Goal: Use online tool/utility: Utilize a website feature to perform a specific function

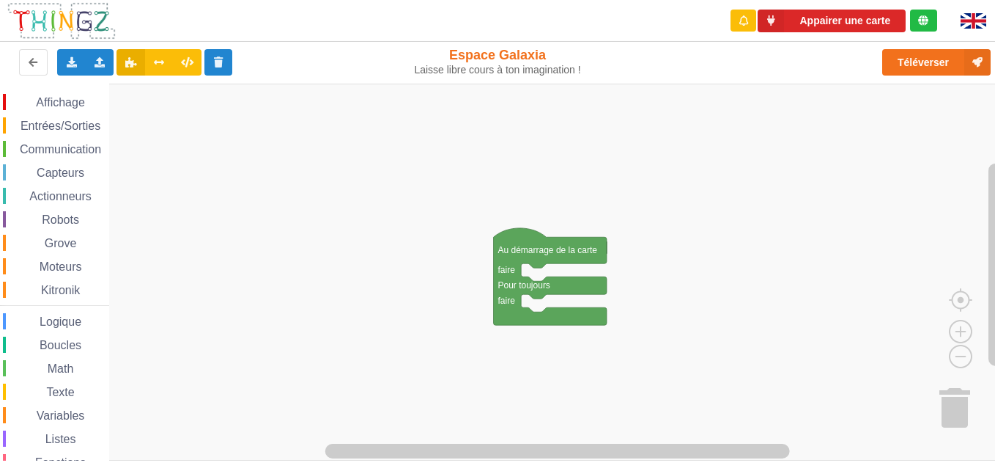
click at [82, 106] on span "Affichage" at bounding box center [60, 102] width 53 height 12
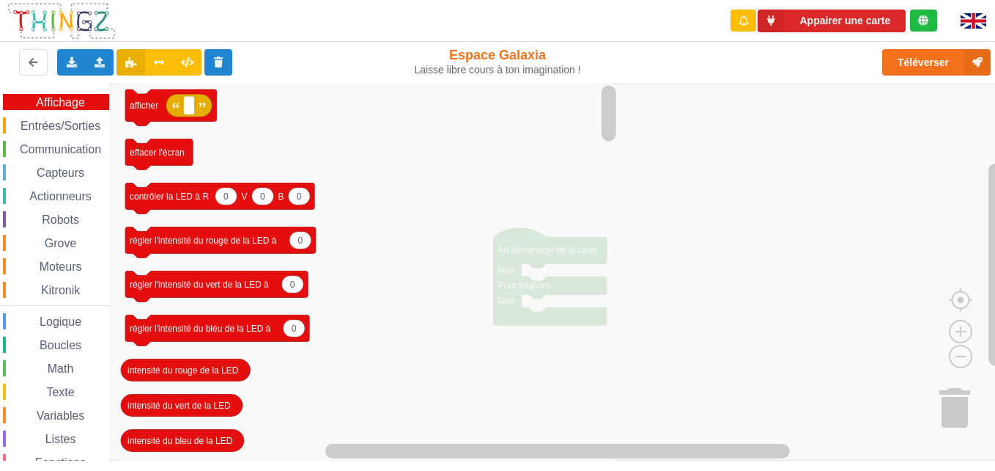
click at [92, 172] on div "Capteurs" at bounding box center [56, 172] width 106 height 16
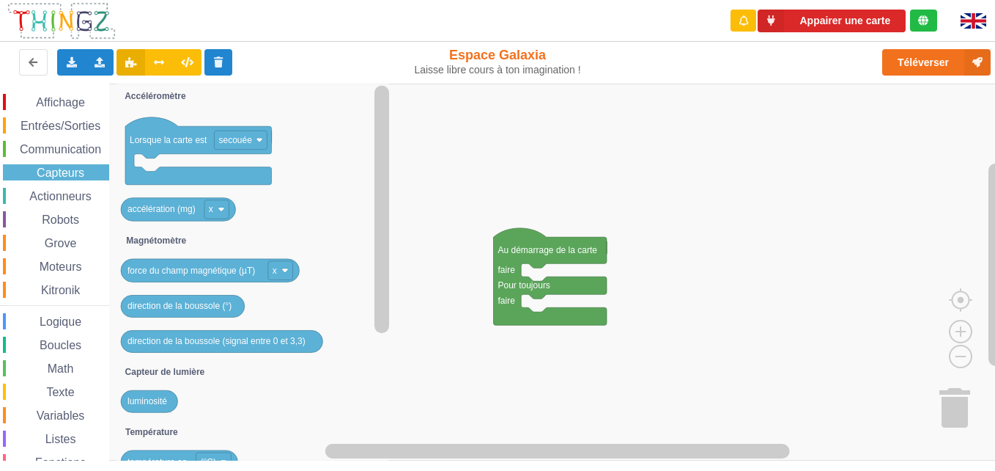
click at [891, 385] on rect "Espace de travail de Blocky" at bounding box center [503, 272] width 1006 height 377
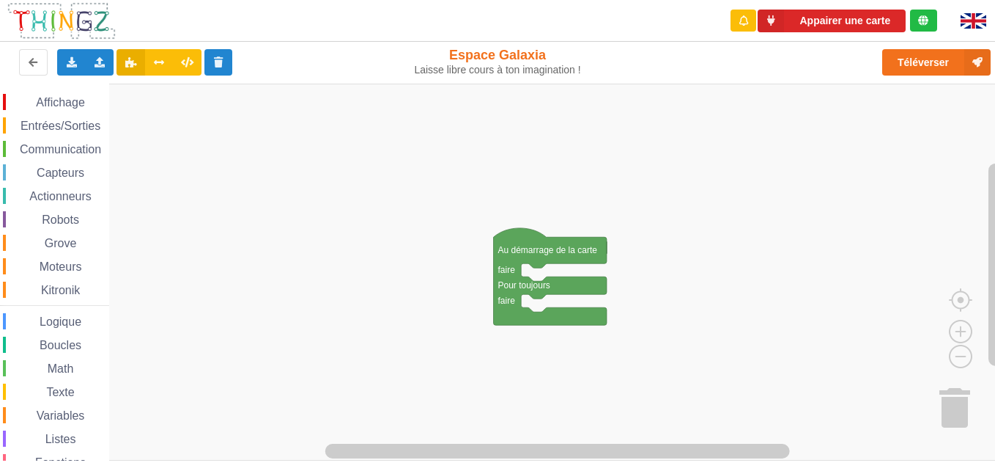
click at [34, 155] on span "Communication" at bounding box center [61, 149] width 86 height 12
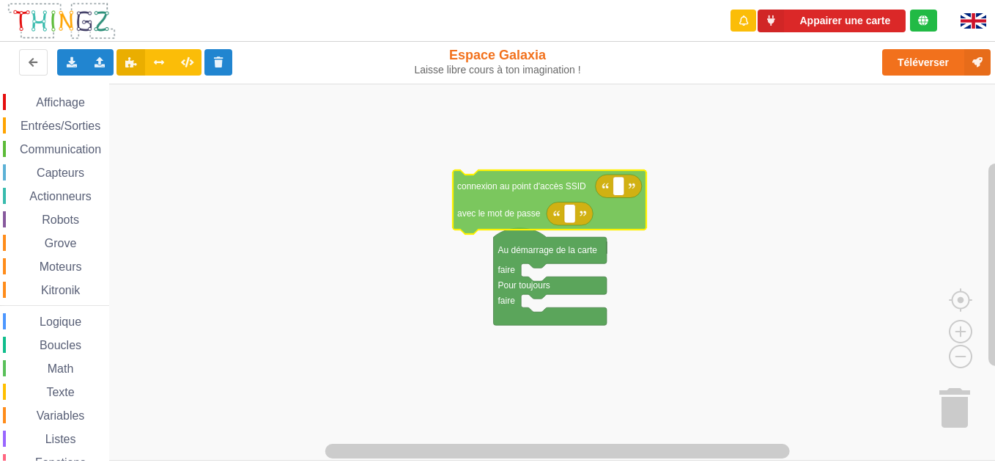
click at [518, 205] on div "Affichage Entrées/Sorties Communication Capteurs Actionneurs Robots Grove Moteu…" at bounding box center [503, 272] width 1006 height 377
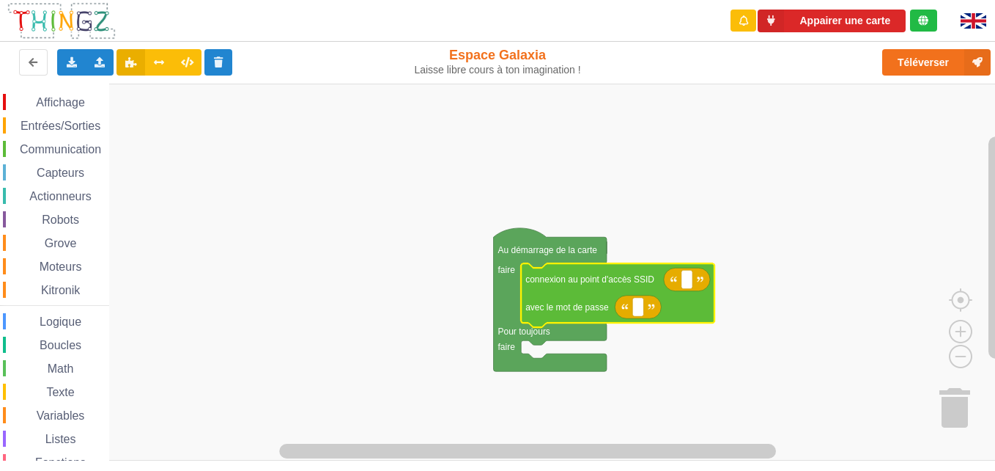
click at [55, 141] on div "Communication" at bounding box center [56, 149] width 106 height 16
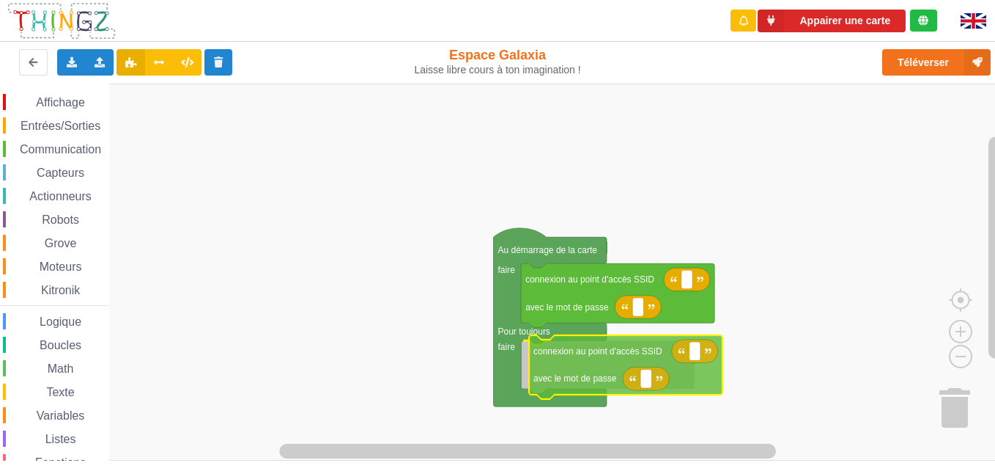
click at [594, 376] on div "Affichage Entrées/Sorties Communication Capteurs Actionneurs Robots Grove Moteu…" at bounding box center [503, 272] width 1006 height 377
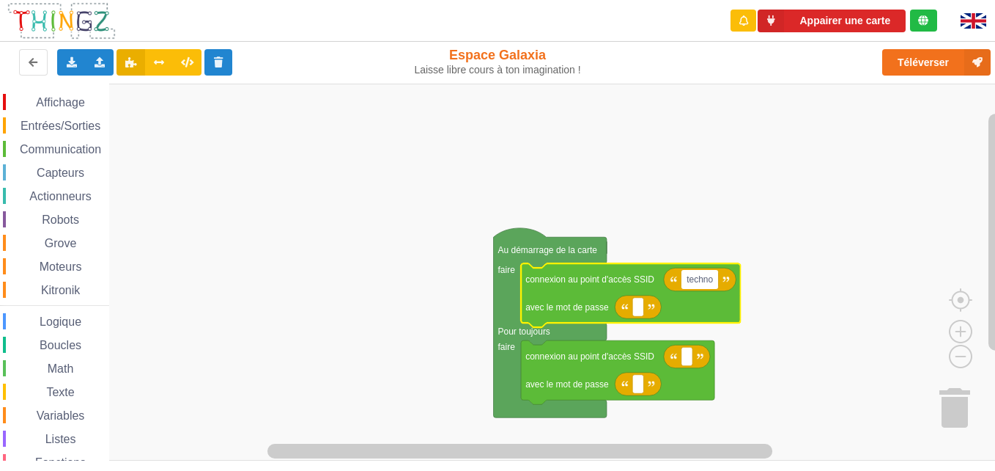
click at [691, 280] on input "techno" at bounding box center [700, 279] width 37 height 19
click at [715, 284] on input "techno" at bounding box center [700, 279] width 37 height 19
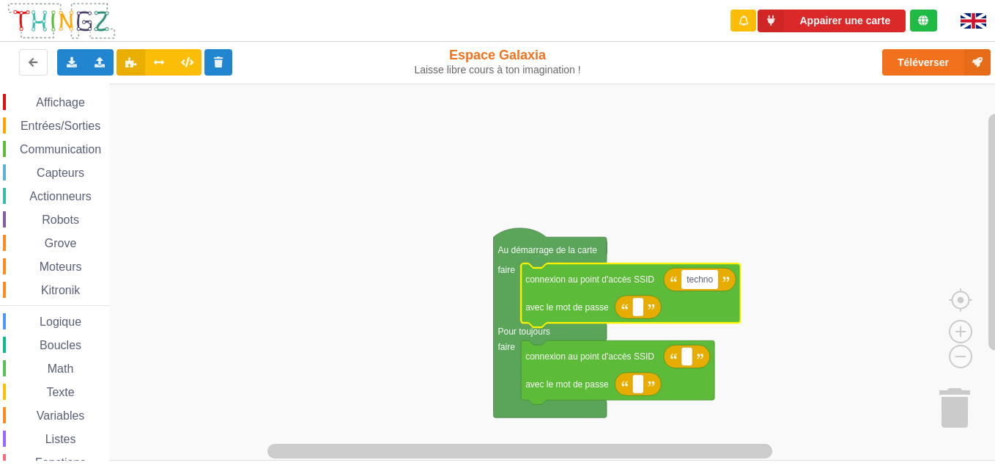
click at [715, 284] on input "techno" at bounding box center [700, 279] width 37 height 19
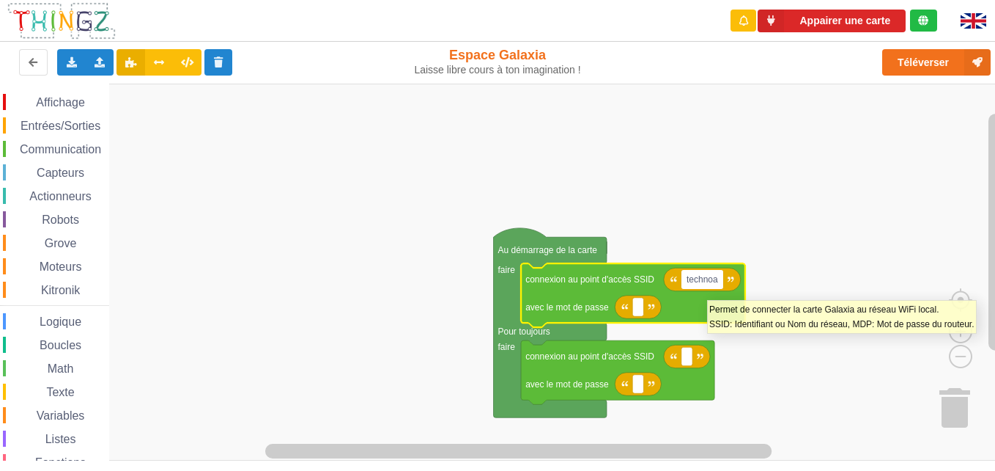
type input "technoa5"
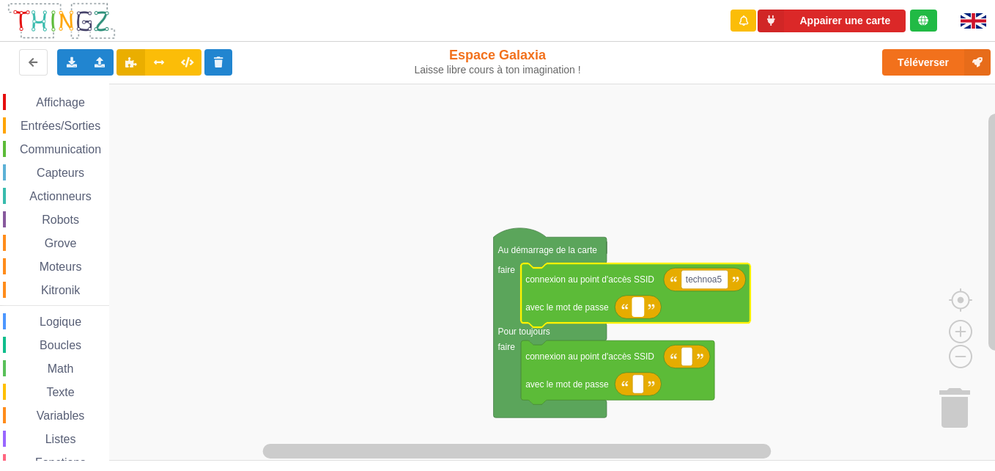
click at [633, 306] on rect "Espace de travail de Blocky" at bounding box center [638, 307] width 11 height 19
type input "123456789"
type input "0"
type input "&"
type input "1234567890"
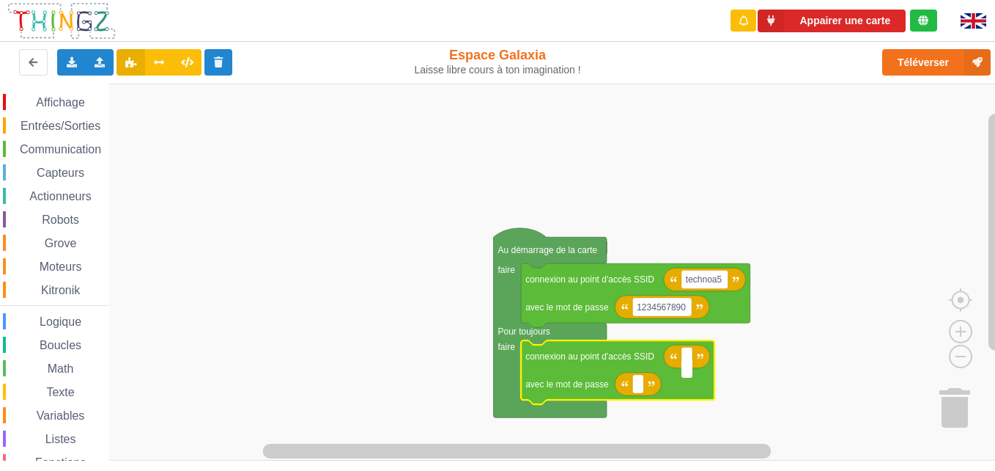
type input "r"
type input "technoa5"
click at [638, 395] on icon "Espace de travail de Blocky" at bounding box center [638, 383] width 46 height 23
click at [639, 390] on rect "Espace de travail de Blocky" at bounding box center [638, 384] width 11 height 19
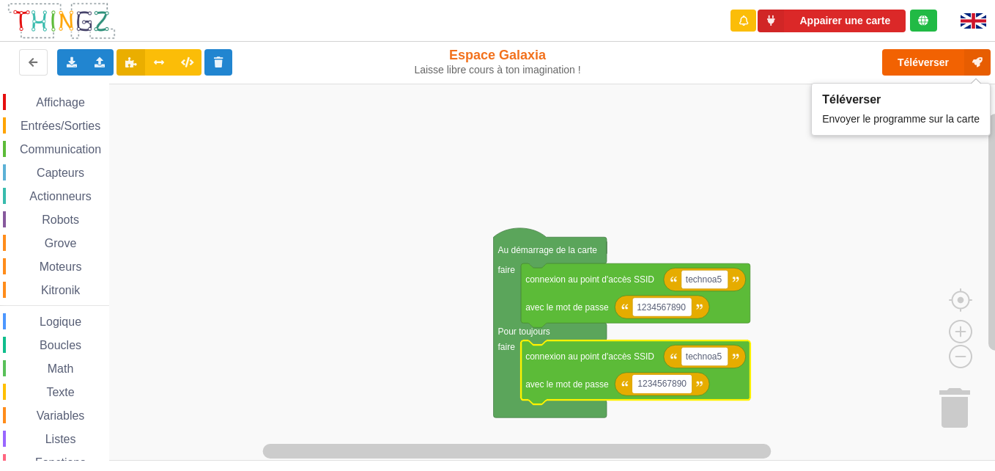
type input "1234567890"
click at [943, 58] on button "Téléverser" at bounding box center [937, 62] width 108 height 26
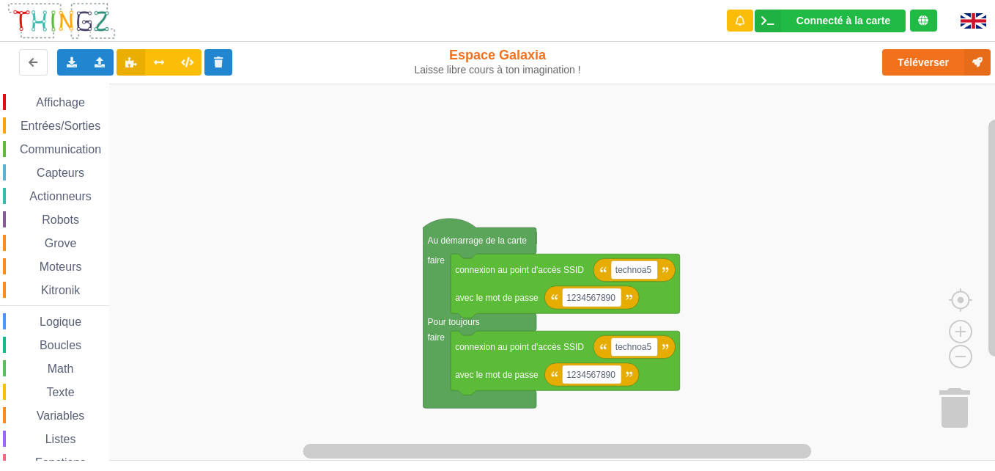
click at [232, 135] on div "Affichage Entrées/Sorties Communication Capteurs Actionneurs Robots Grove Moteu…" at bounding box center [503, 272] width 1006 height 377
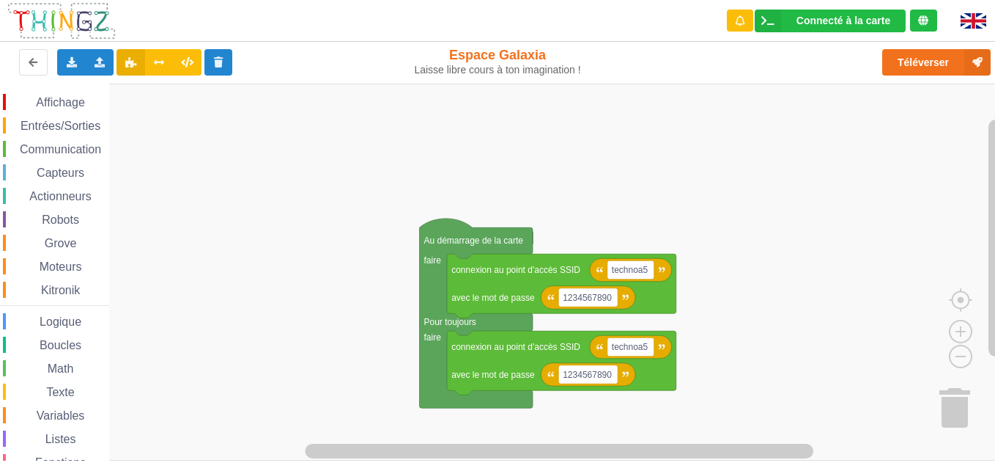
click at [232, 135] on rect "Espace de travail de Blocky" at bounding box center [503, 272] width 1006 height 377
